Goal: Navigation & Orientation: Find specific page/section

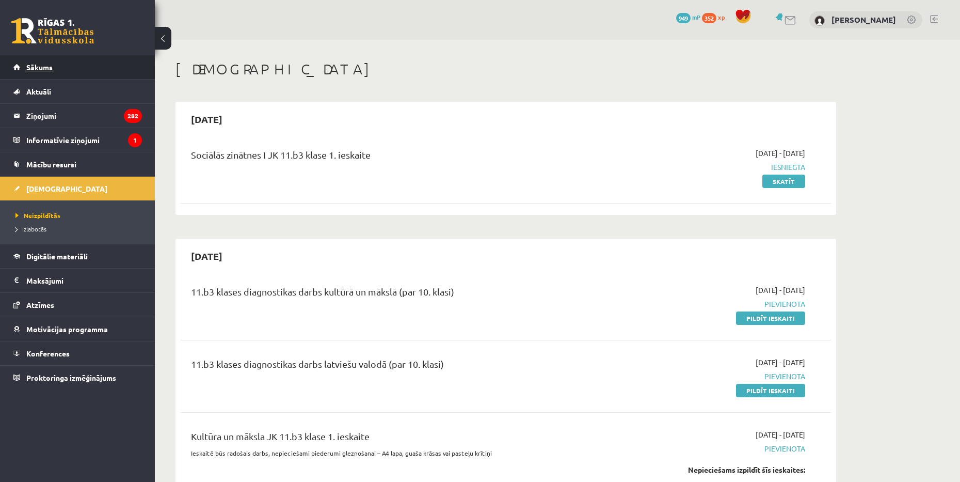
click at [74, 68] on link "Sākums" at bounding box center [77, 67] width 129 height 24
